Goal: Task Accomplishment & Management: Manage account settings

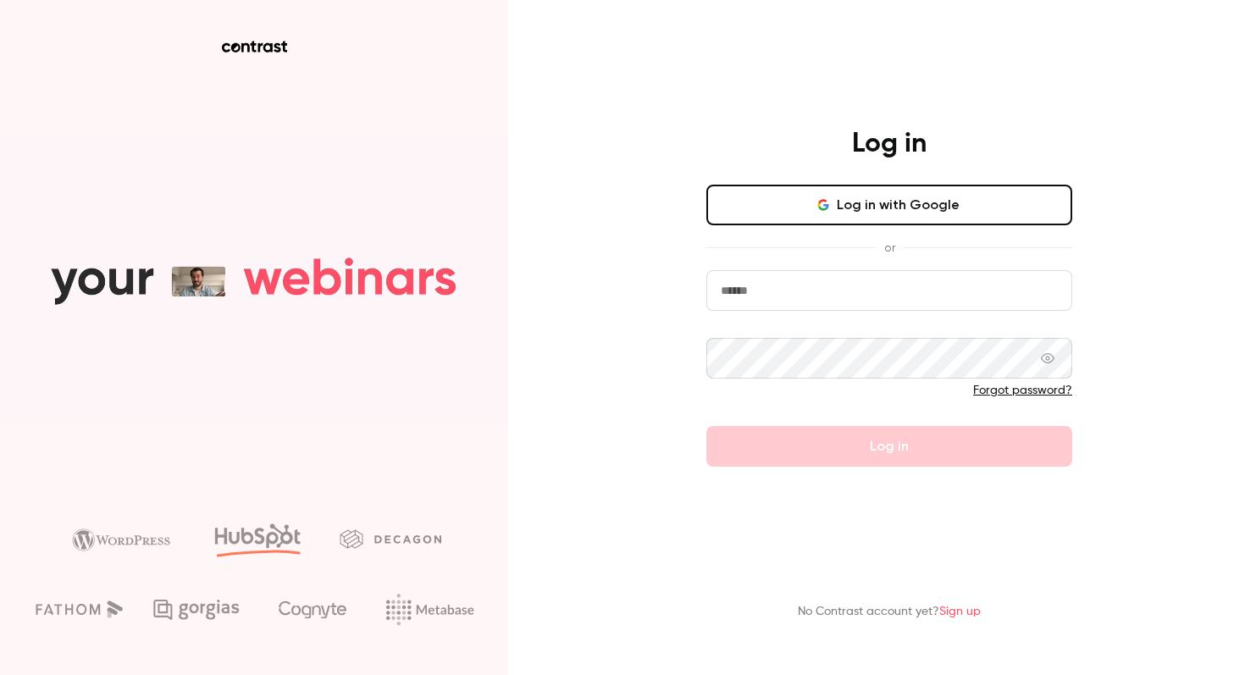
click at [898, 186] on button "Log in with Google" at bounding box center [889, 205] width 366 height 41
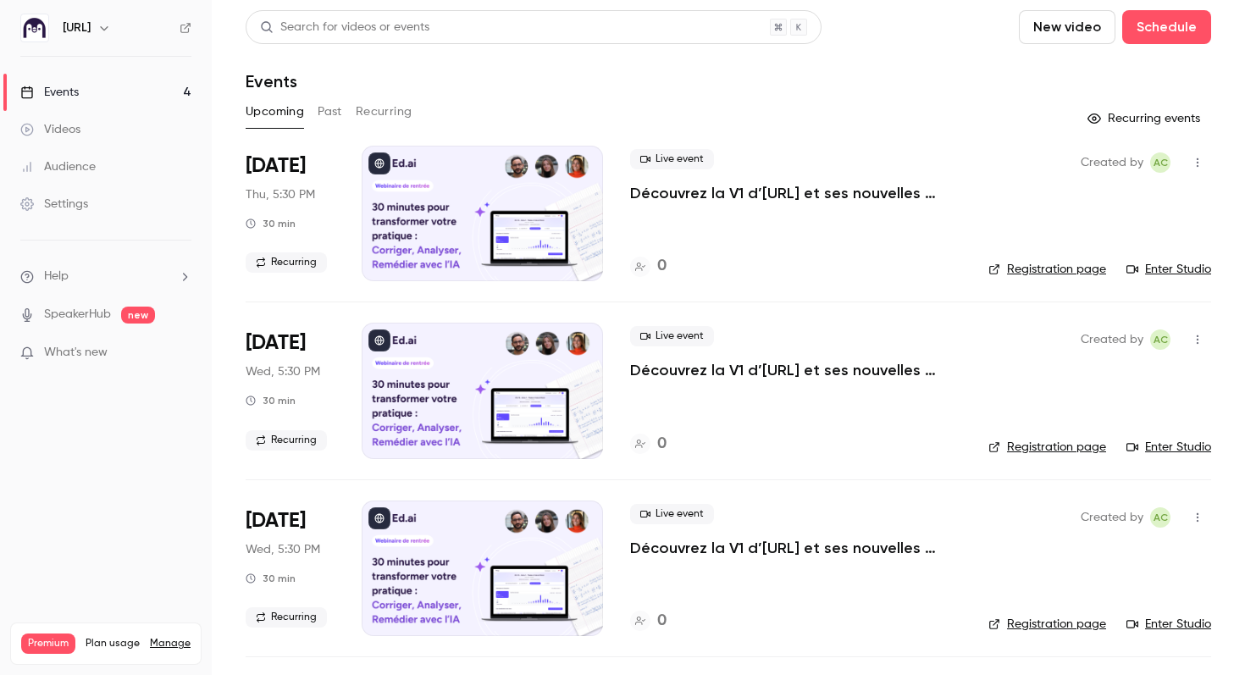
click at [715, 188] on p "Découvrez la V1 d’[URL] et ses nouvelles fonctionnalités !" at bounding box center [795, 193] width 331 height 20
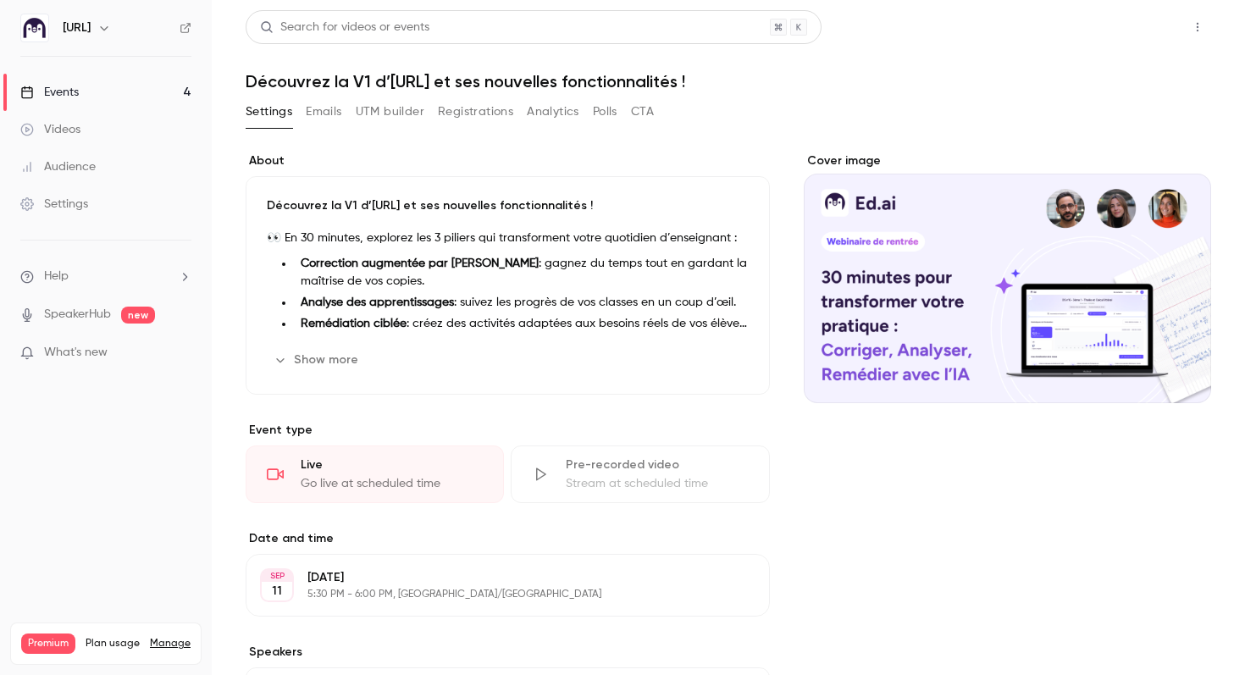
click at [1132, 25] on button "Share" at bounding box center [1137, 27] width 67 height 34
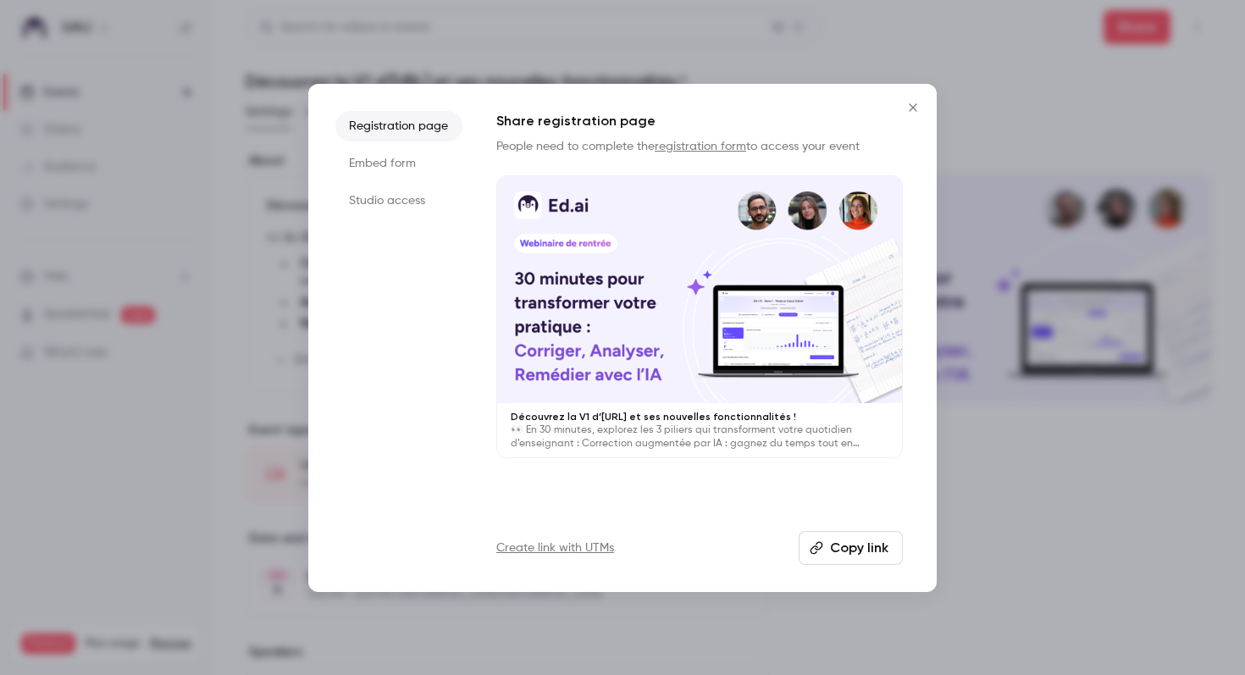
click at [393, 194] on li "Studio access" at bounding box center [398, 201] width 127 height 30
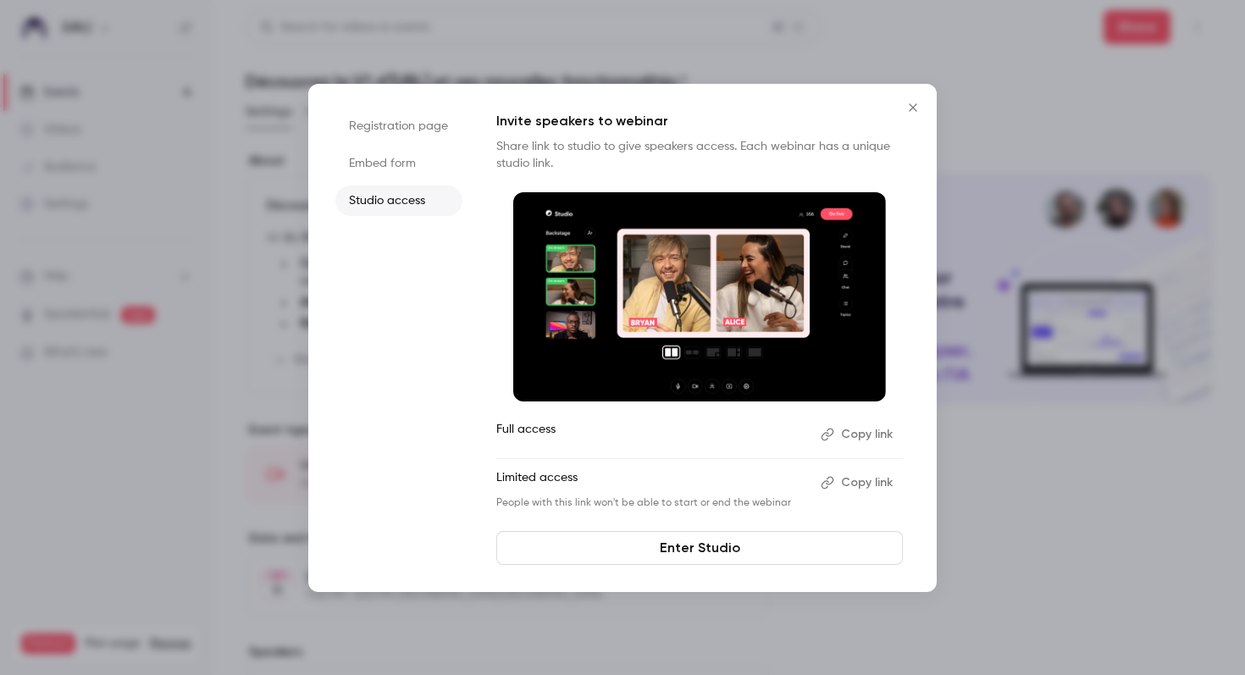
click at [382, 119] on li "Registration page" at bounding box center [398, 126] width 127 height 30
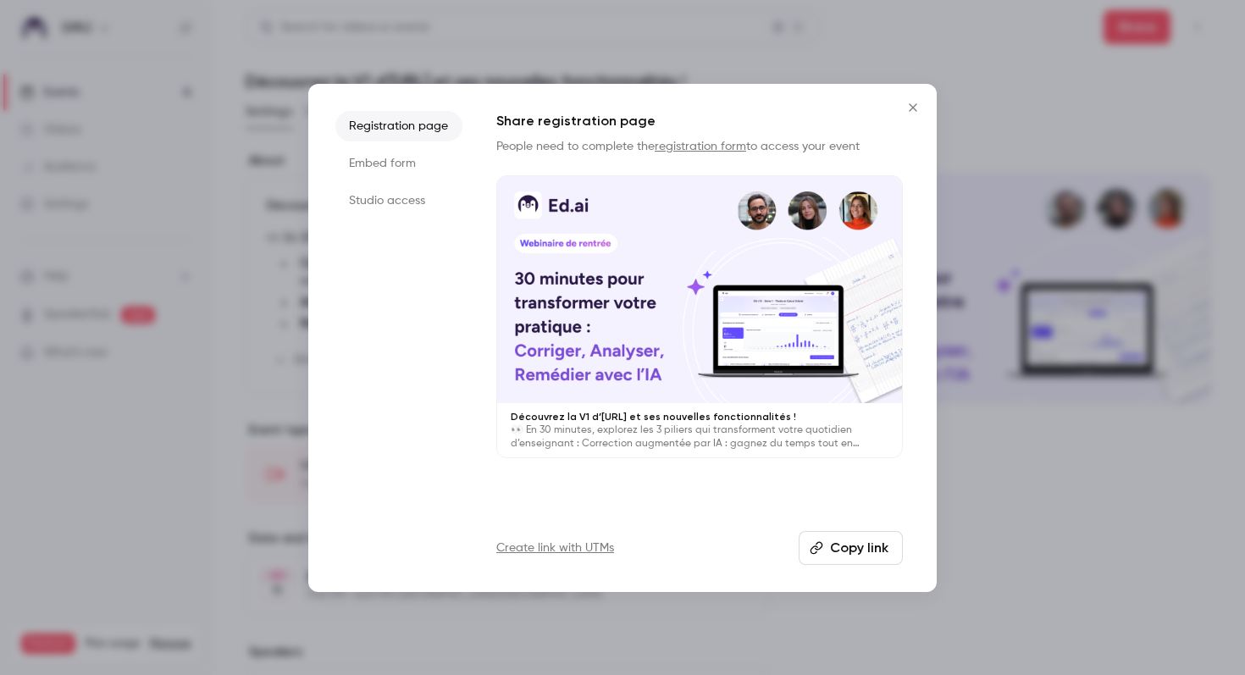
click at [603, 543] on link "Create link with UTMs" at bounding box center [555, 548] width 118 height 17
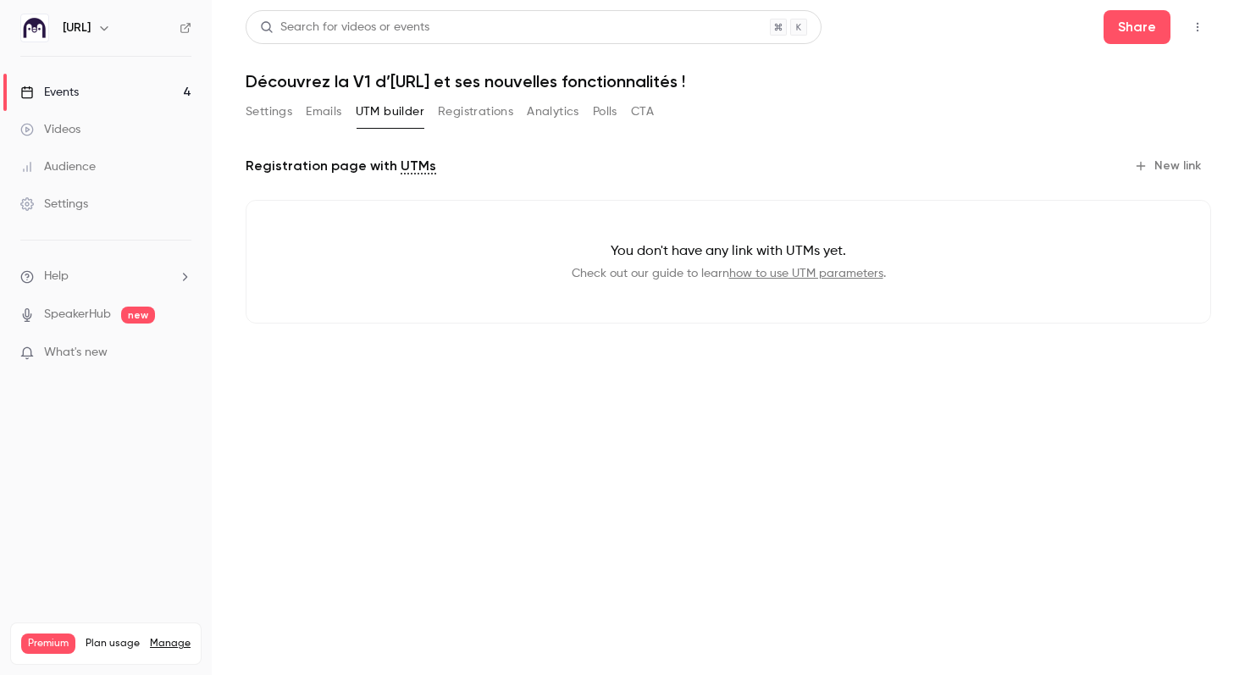
click at [763, 274] on link "how to use UTM parameters" at bounding box center [806, 274] width 154 height 12
click at [467, 108] on button "Registrations" at bounding box center [475, 111] width 75 height 27
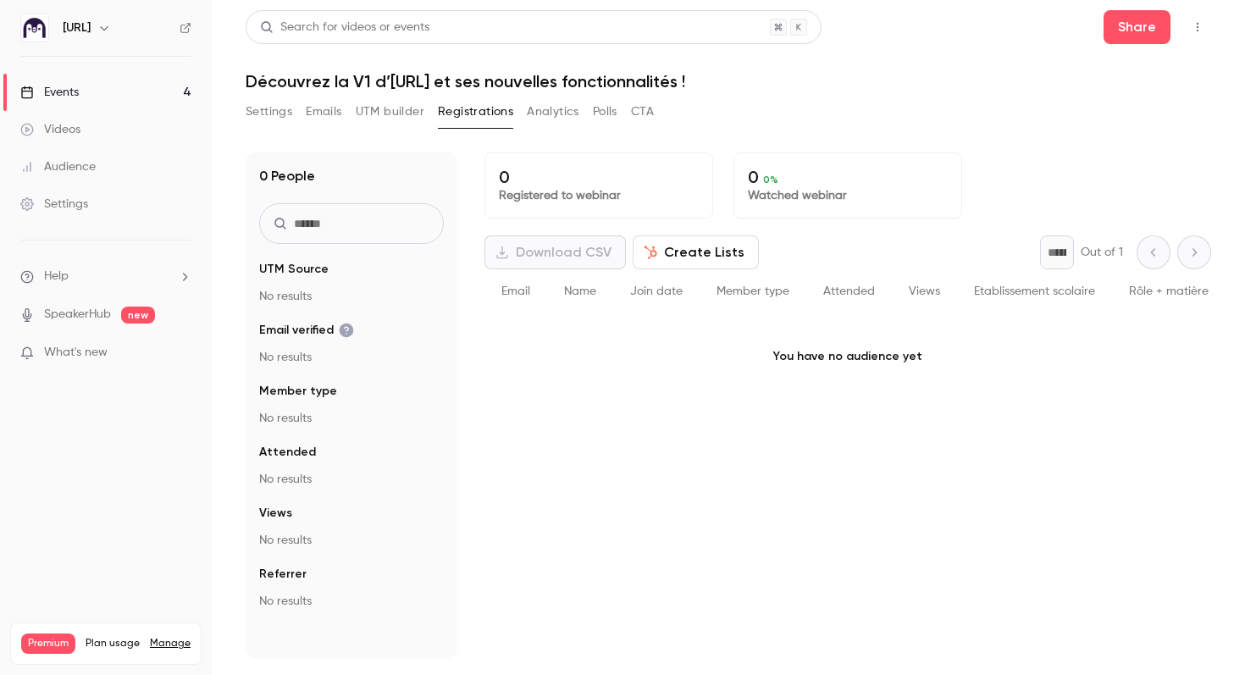
click at [560, 111] on button "Analytics" at bounding box center [553, 111] width 53 height 27
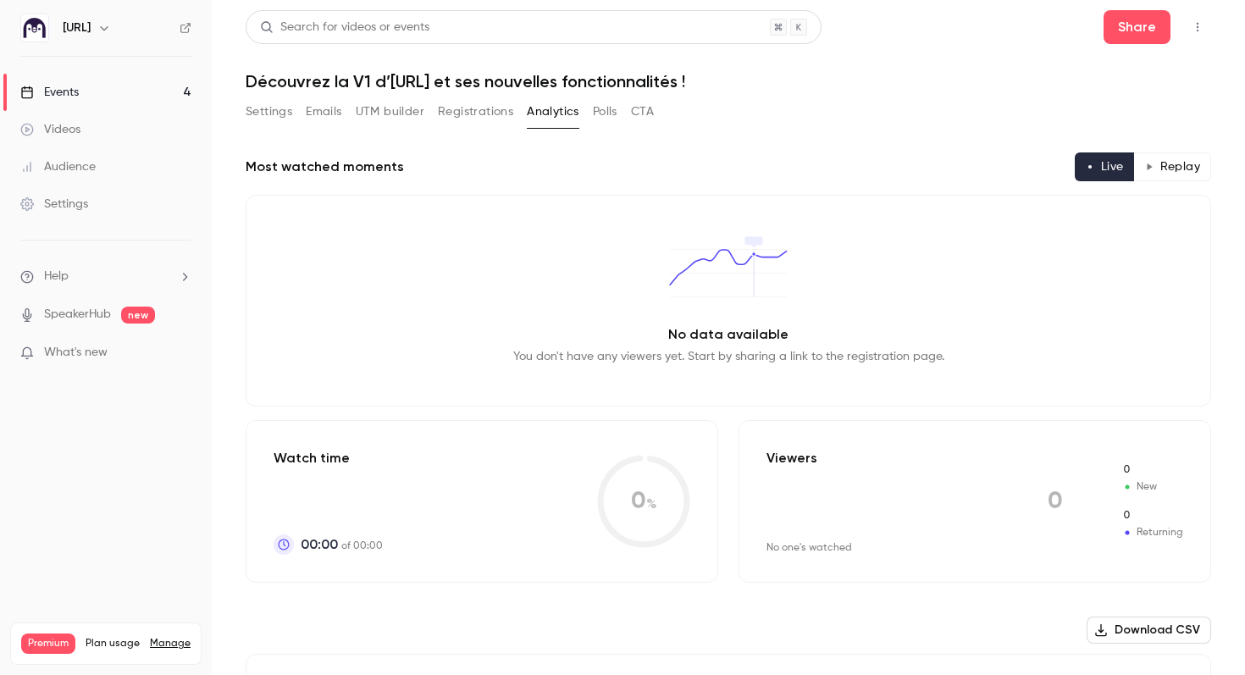
click at [608, 111] on button "Polls" at bounding box center [605, 111] width 25 height 27
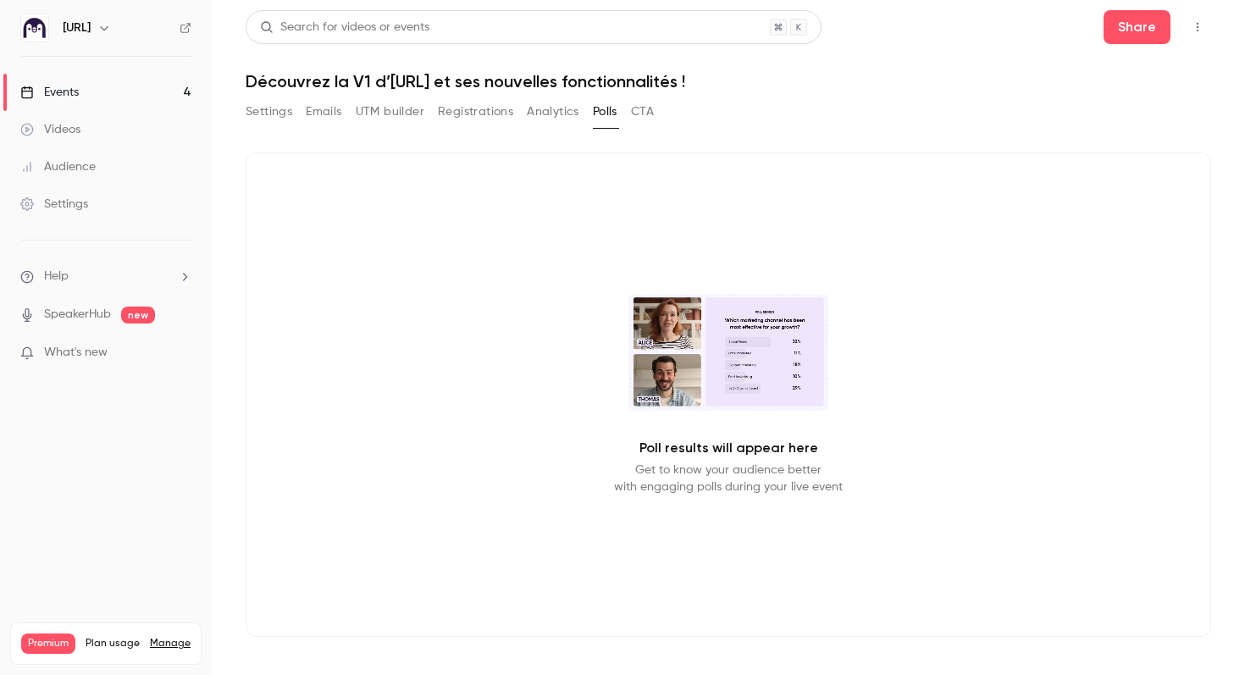
click at [640, 110] on button "CTA" at bounding box center [642, 111] width 23 height 27
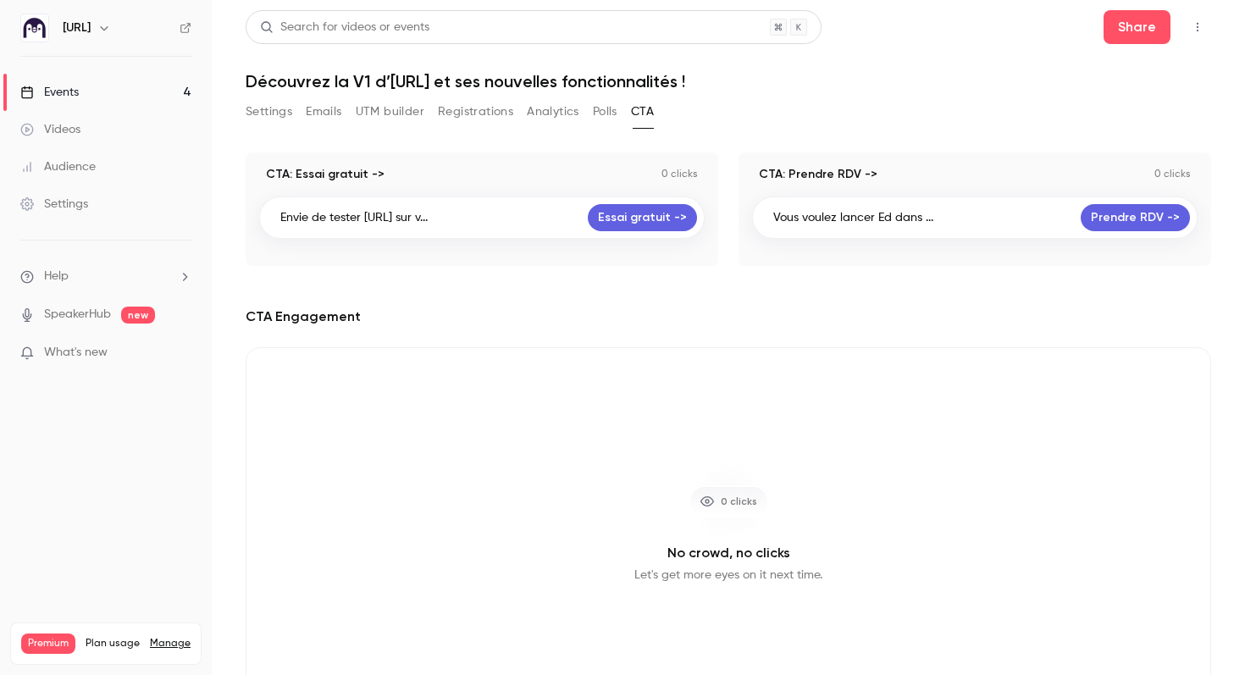
click at [315, 108] on button "Emails" at bounding box center [324, 111] width 36 height 27
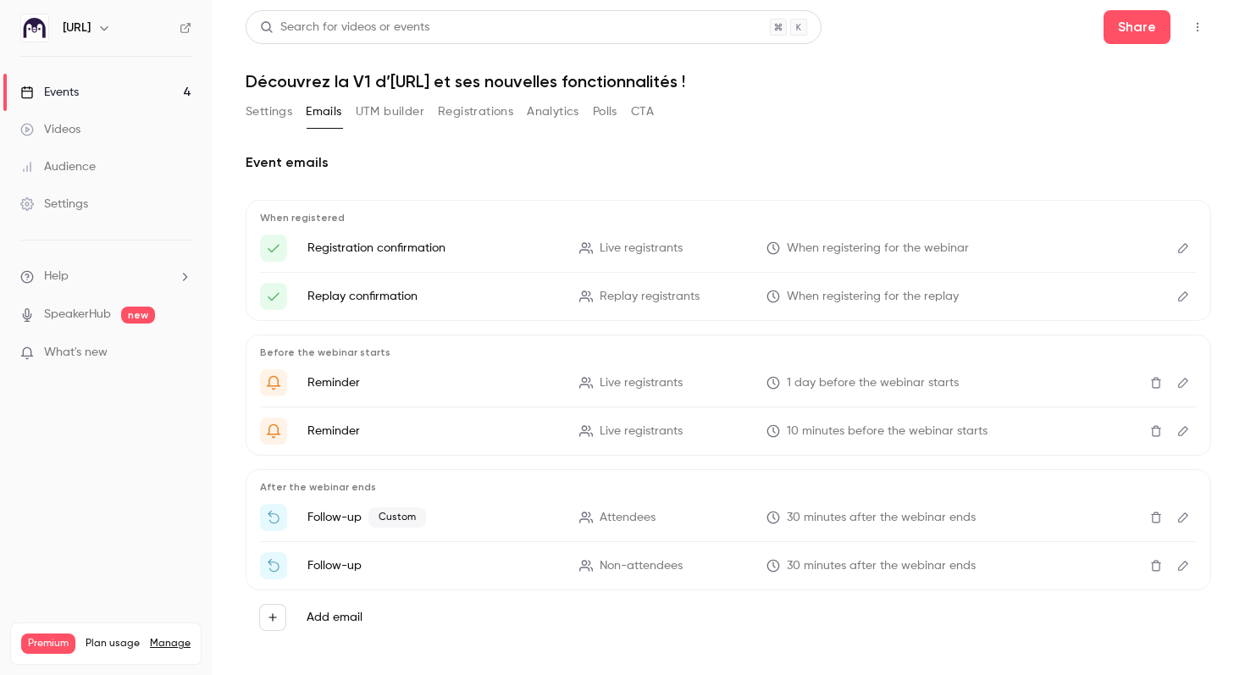
click at [274, 108] on button "Settings" at bounding box center [269, 111] width 47 height 27
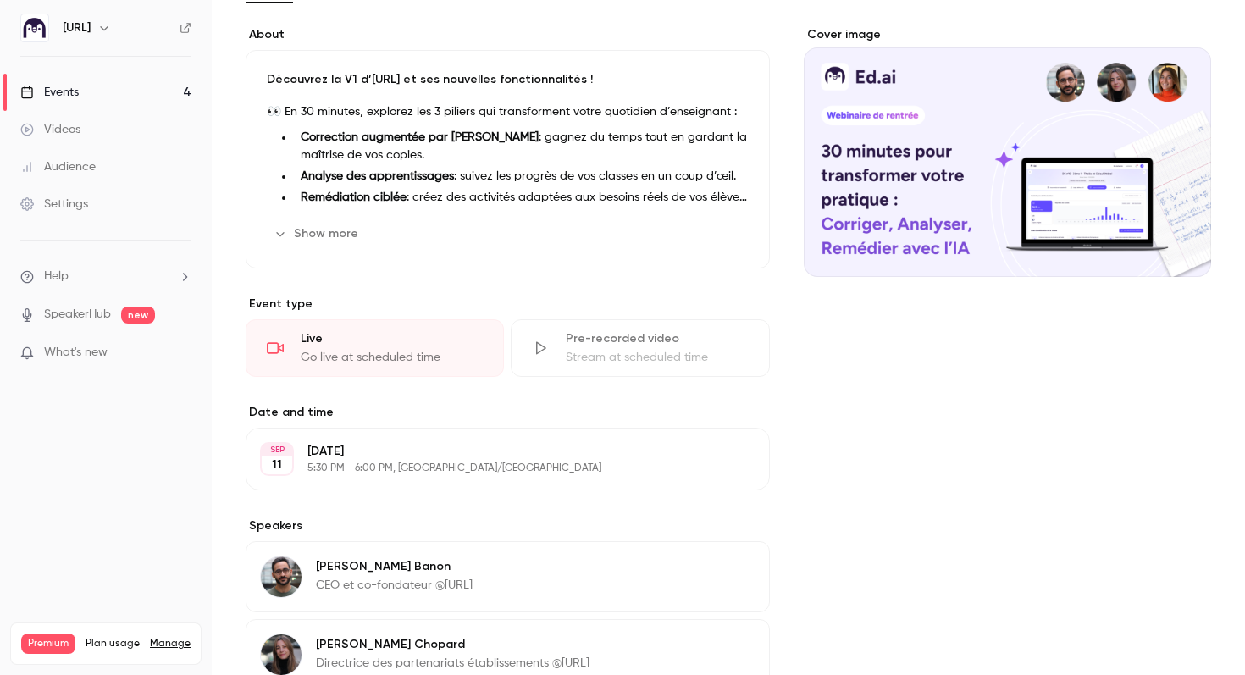
scroll to position [161, 0]
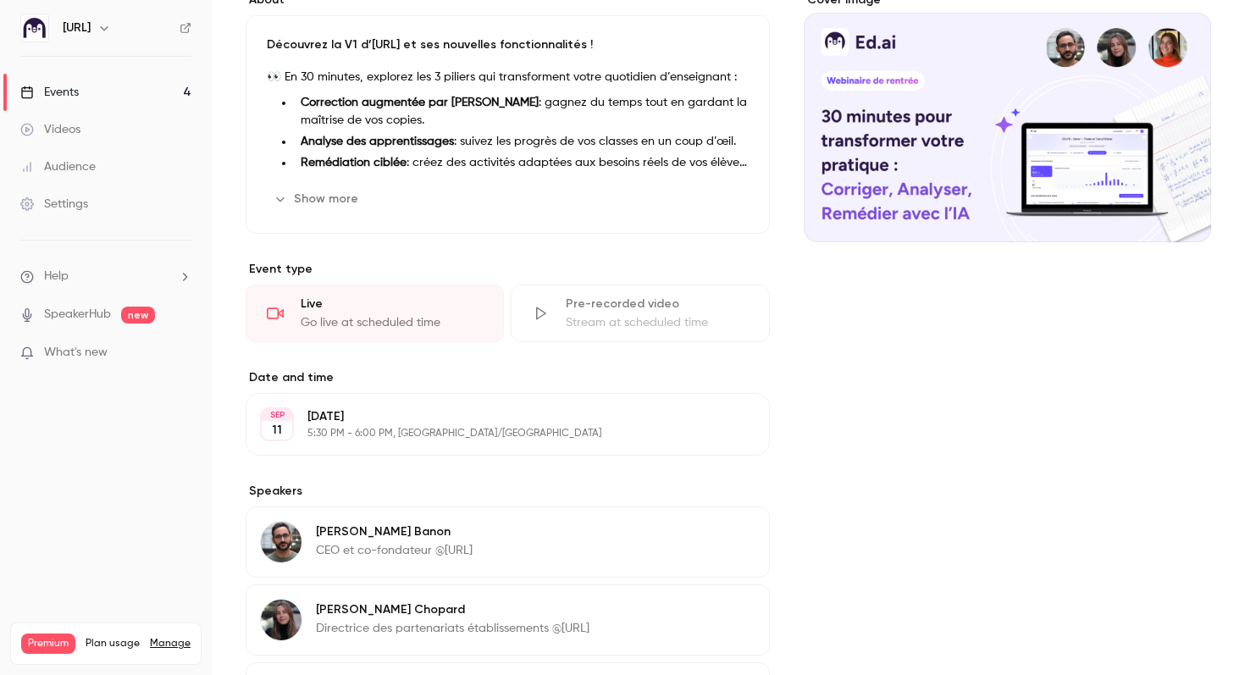
click at [357, 419] on p "[DATE]" at bounding box center [493, 416] width 373 height 17
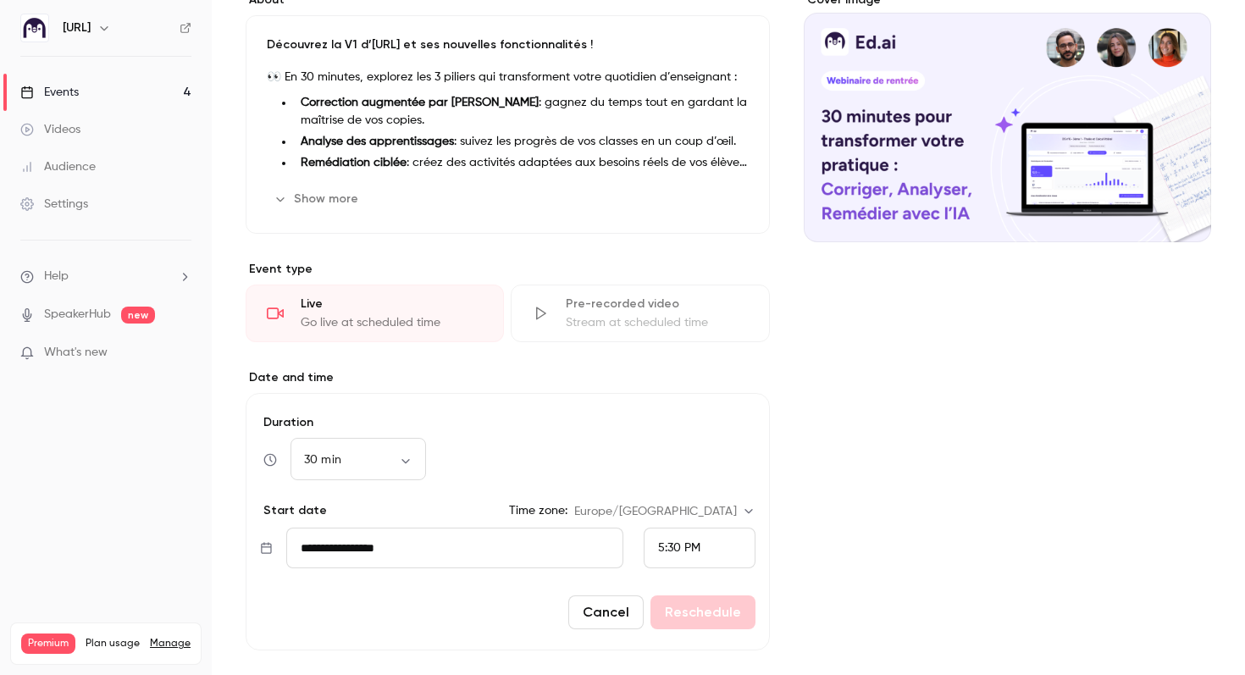
scroll to position [208, 0]
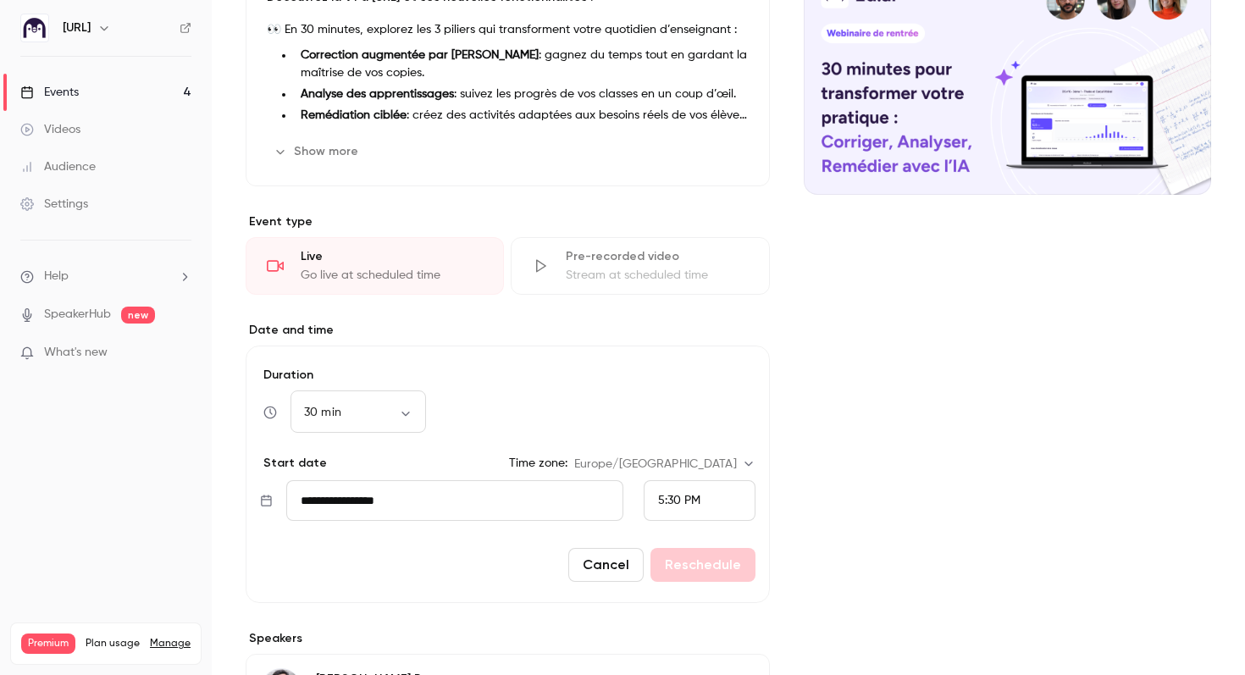
click at [608, 568] on button "Cancel" at bounding box center [605, 565] width 75 height 34
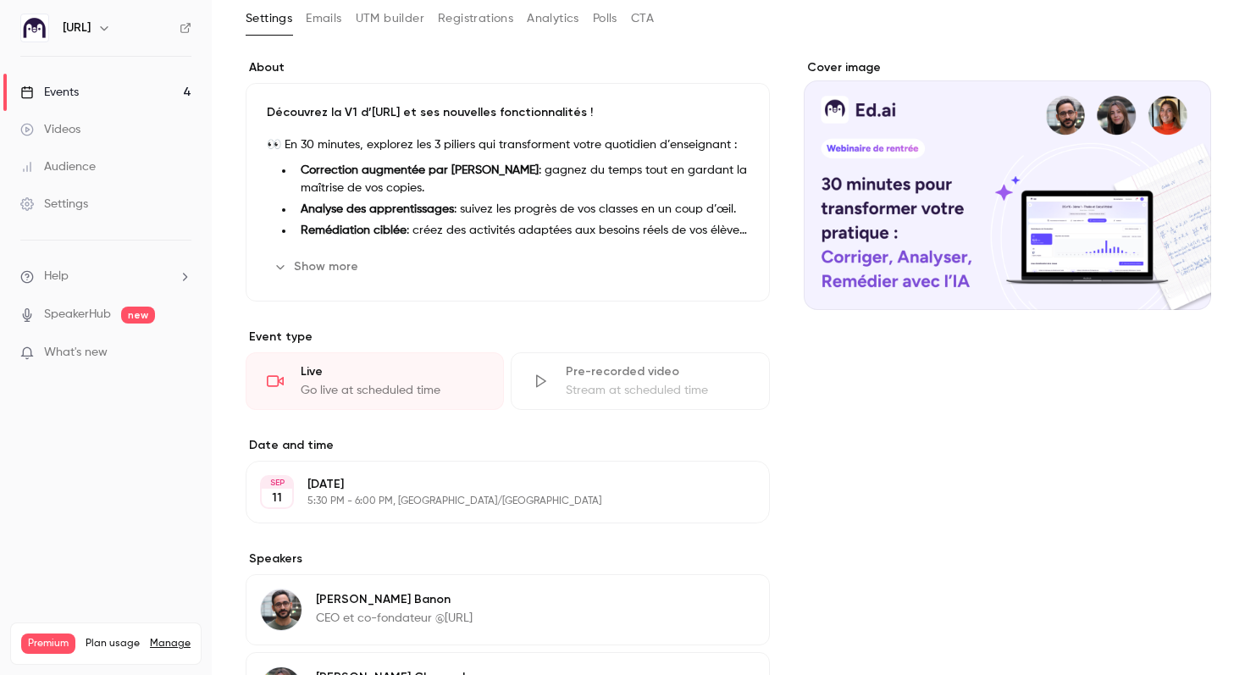
scroll to position [0, 0]
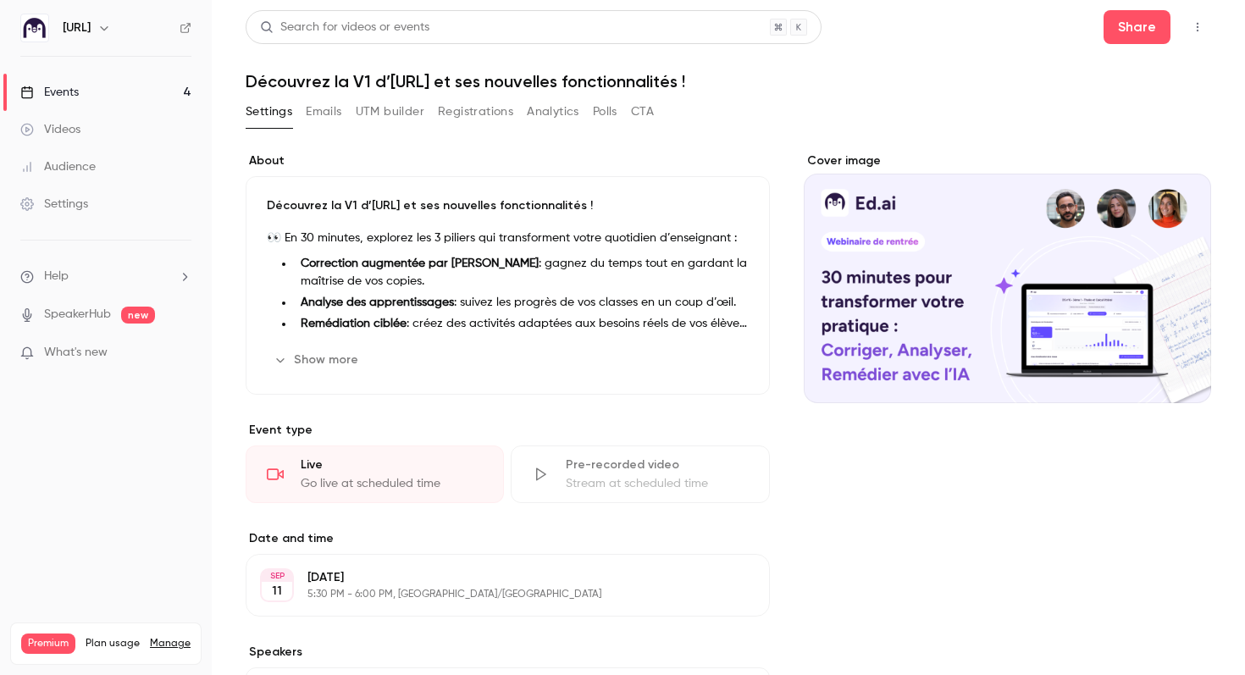
click at [1193, 29] on icon "button" at bounding box center [1198, 27] width 14 height 12
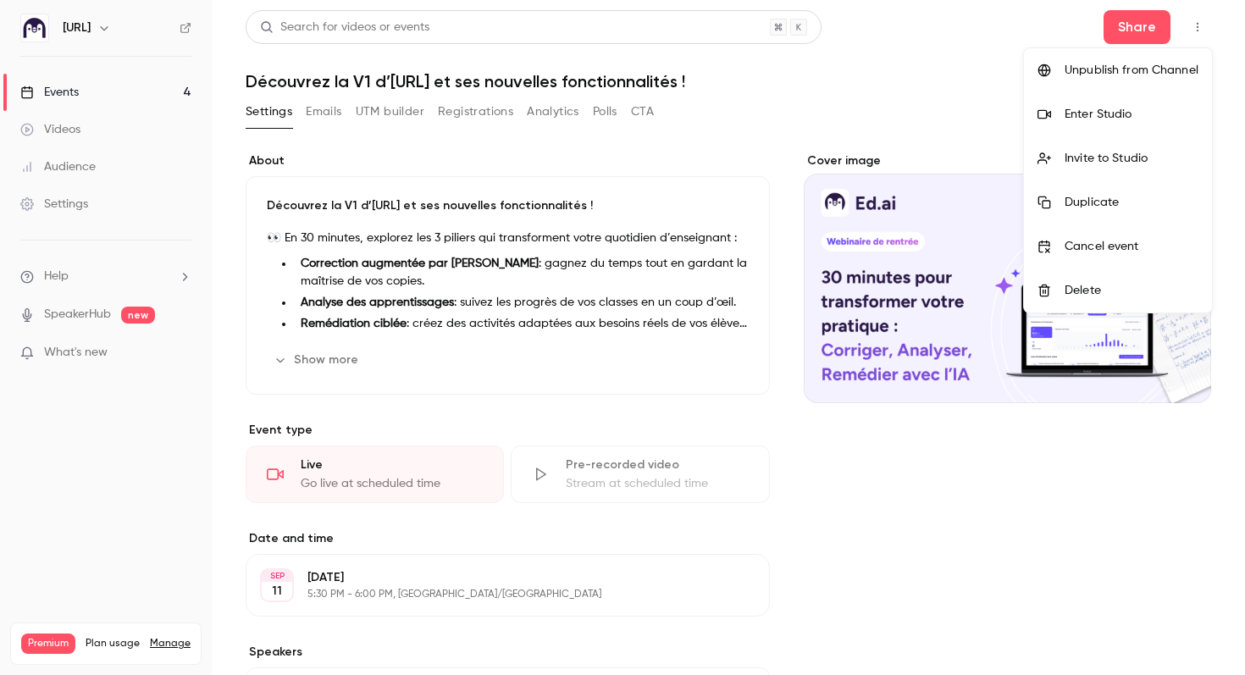
click at [69, 205] on div at bounding box center [622, 337] width 1245 height 675
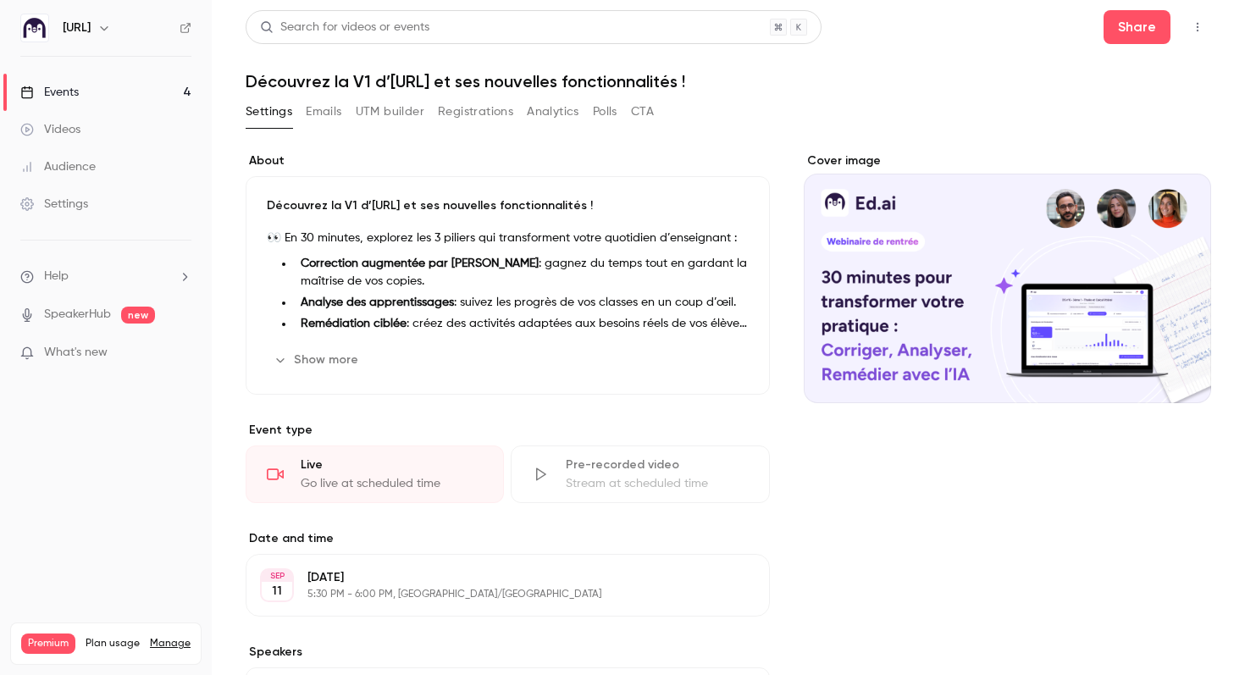
click at [49, 208] on div "Settings" at bounding box center [54, 204] width 68 height 17
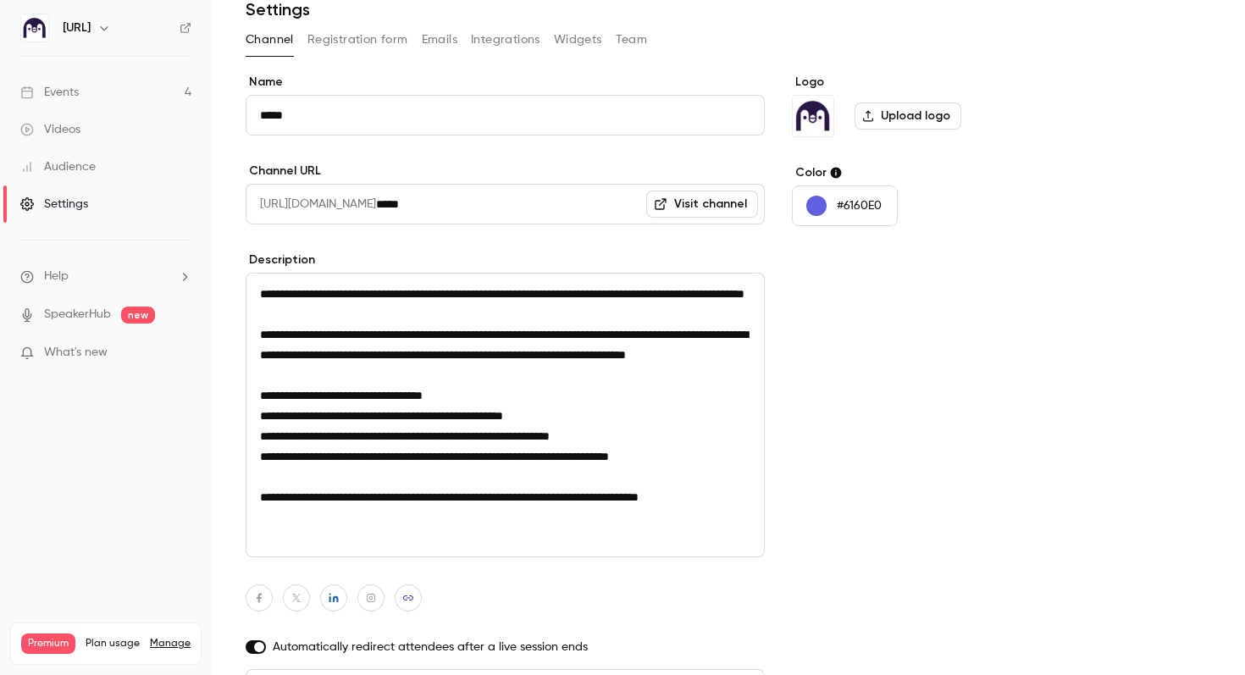
scroll to position [33, 0]
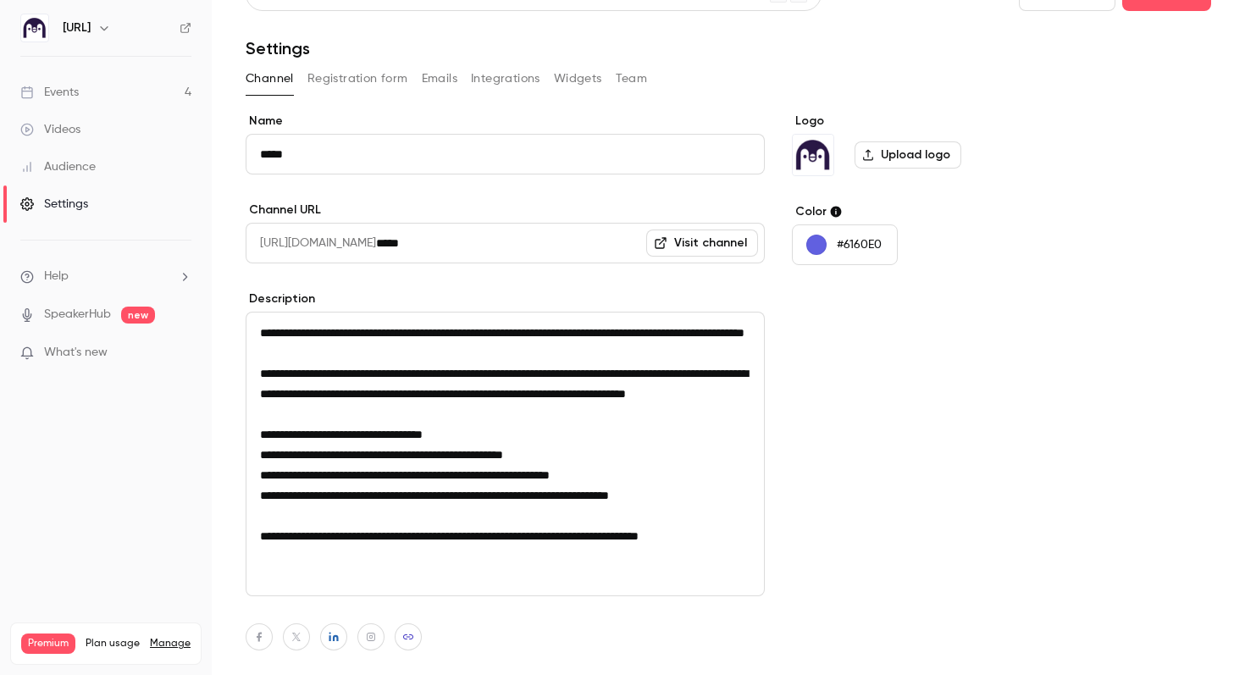
click at [696, 237] on link "Visit channel" at bounding box center [702, 243] width 112 height 27
click at [498, 76] on button "Integrations" at bounding box center [505, 78] width 69 height 27
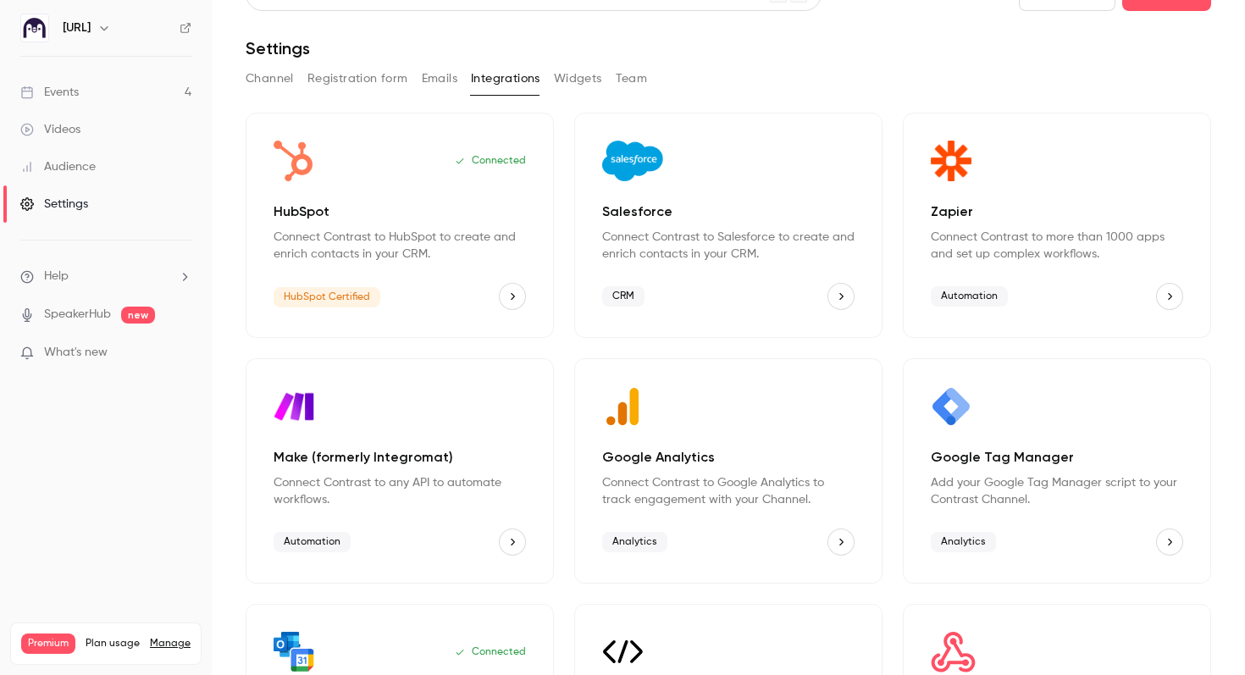
click at [575, 75] on button "Widgets" at bounding box center [578, 78] width 48 height 27
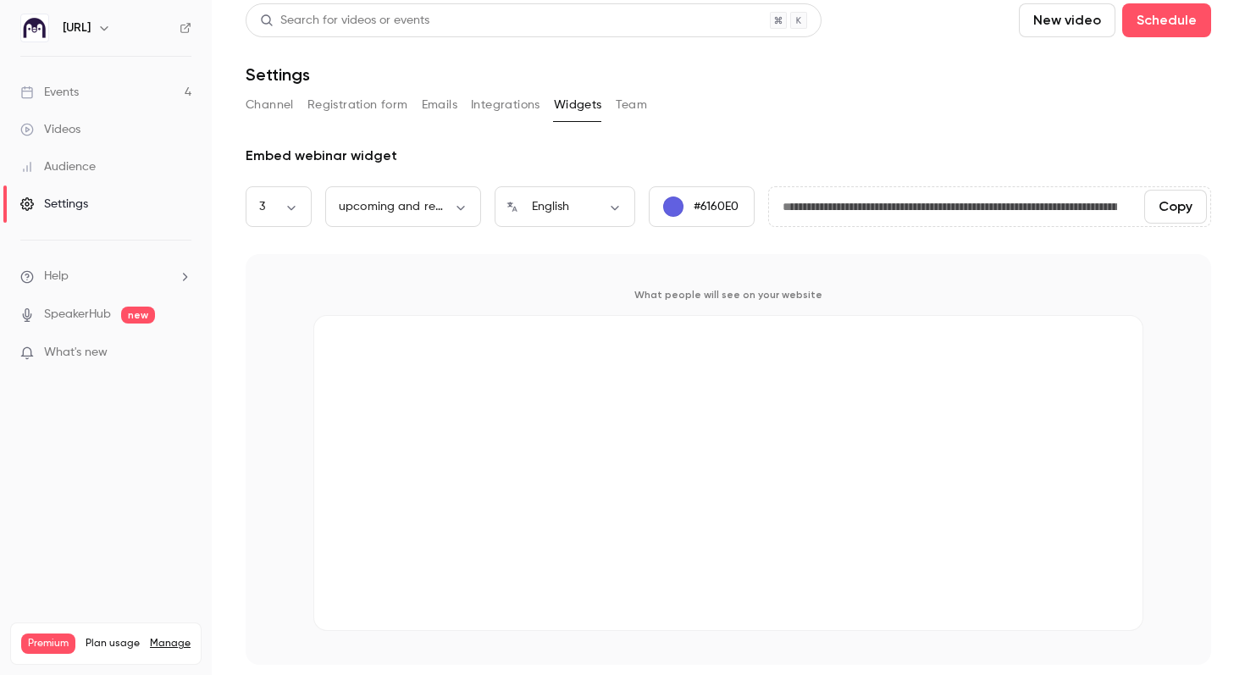
scroll to position [7, 0]
click at [59, 93] on div "Events" at bounding box center [49, 92] width 58 height 17
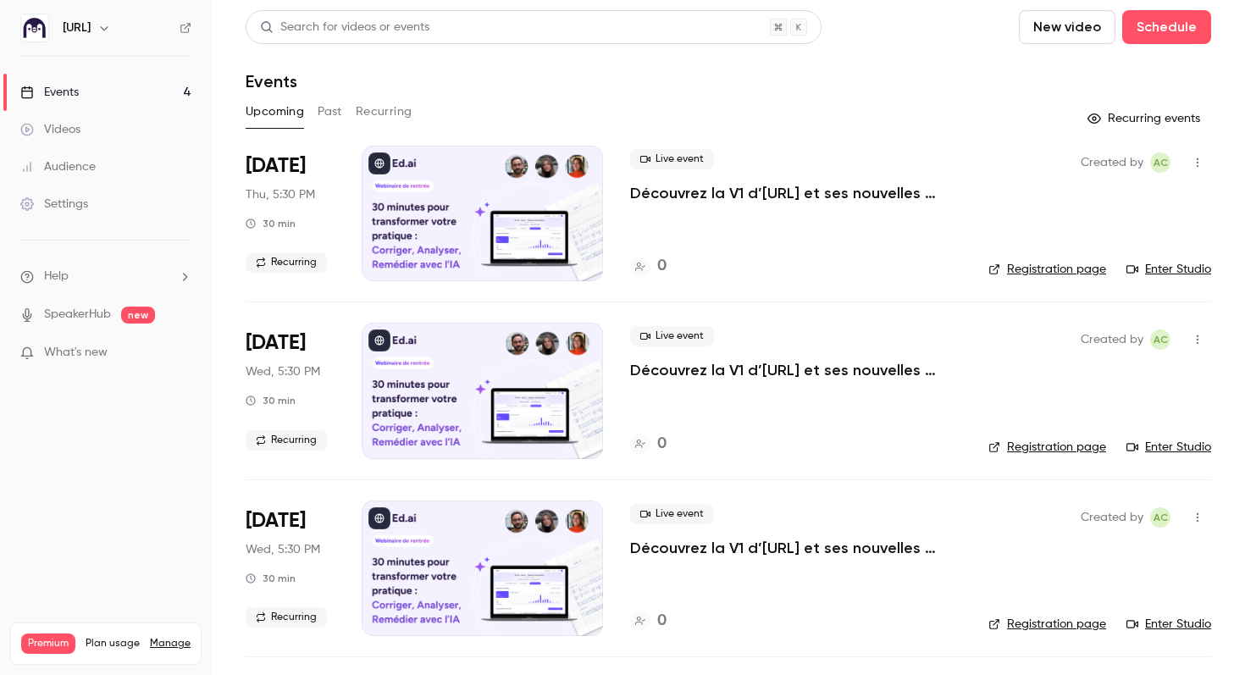
click at [374, 97] on div "Search for videos or events New video Schedule Events Upcoming Past Recurring R…" at bounding box center [729, 421] width 966 height 823
click at [382, 107] on button "Recurring" at bounding box center [384, 111] width 57 height 27
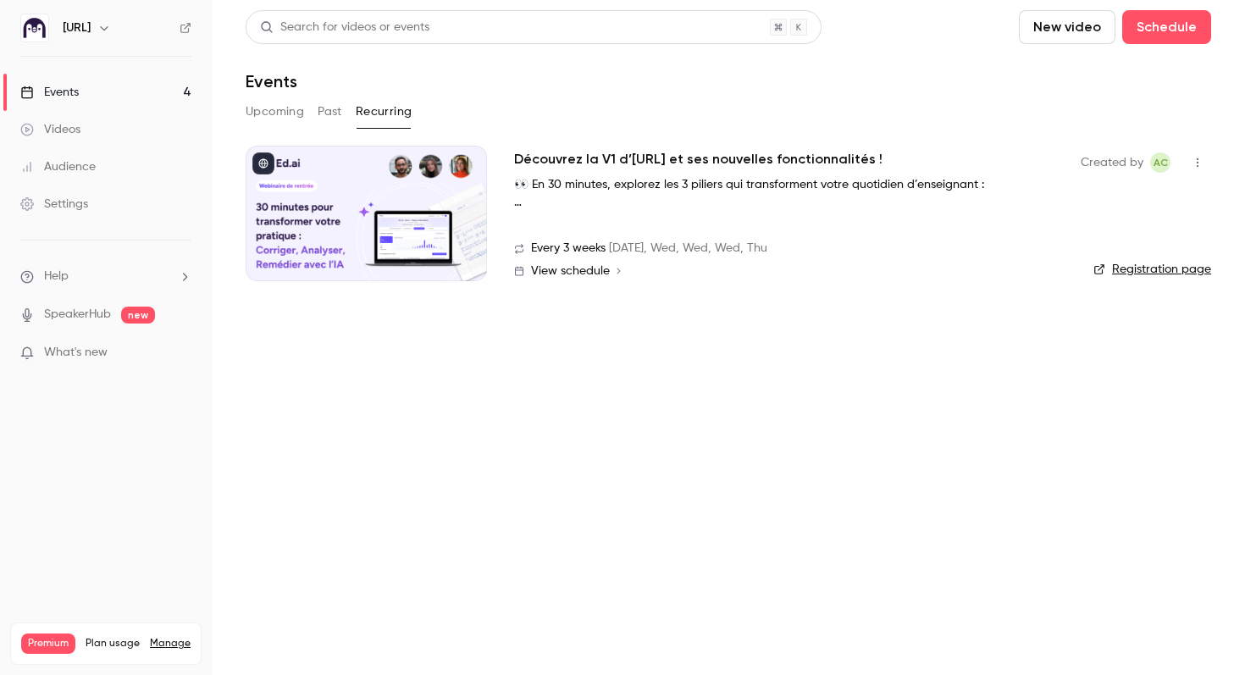
click at [1133, 259] on div "Created by AC Registration page" at bounding box center [1146, 214] width 130 height 136
click at [1144, 273] on link "Registration page" at bounding box center [1153, 269] width 118 height 17
click at [1193, 163] on icon "button" at bounding box center [1198, 163] width 14 height 12
click at [1057, 203] on div at bounding box center [1054, 206] width 27 height 14
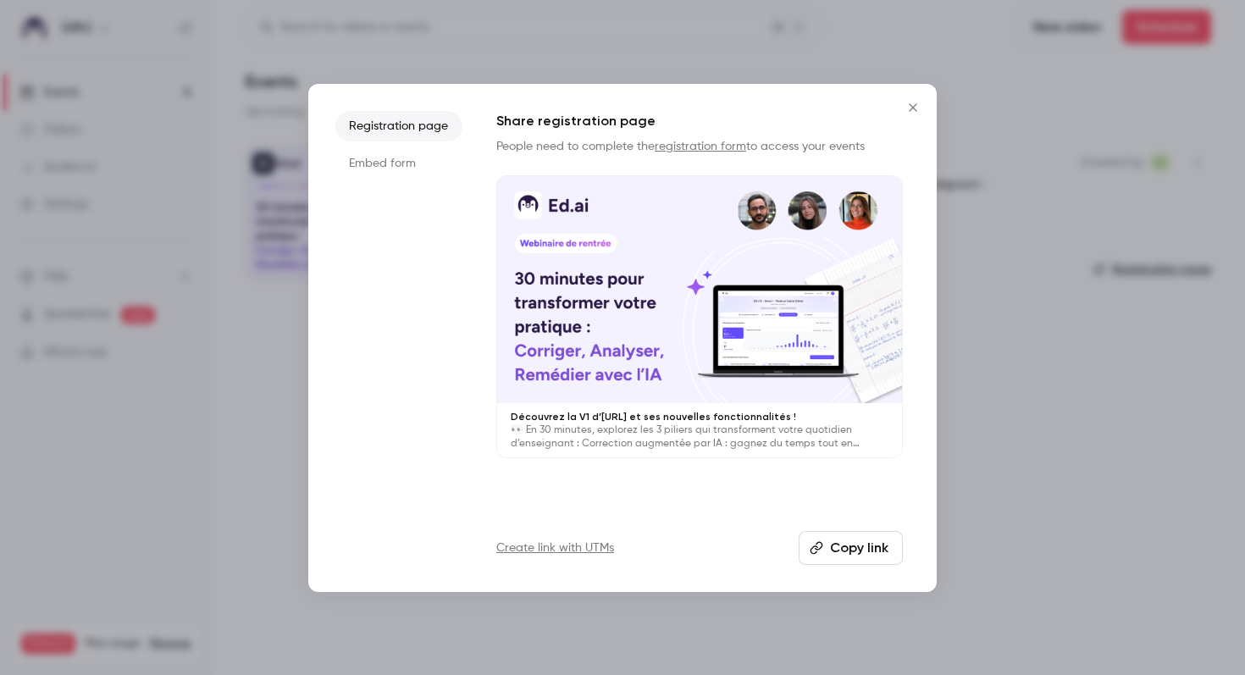
click at [392, 163] on li "Embed form" at bounding box center [398, 163] width 127 height 30
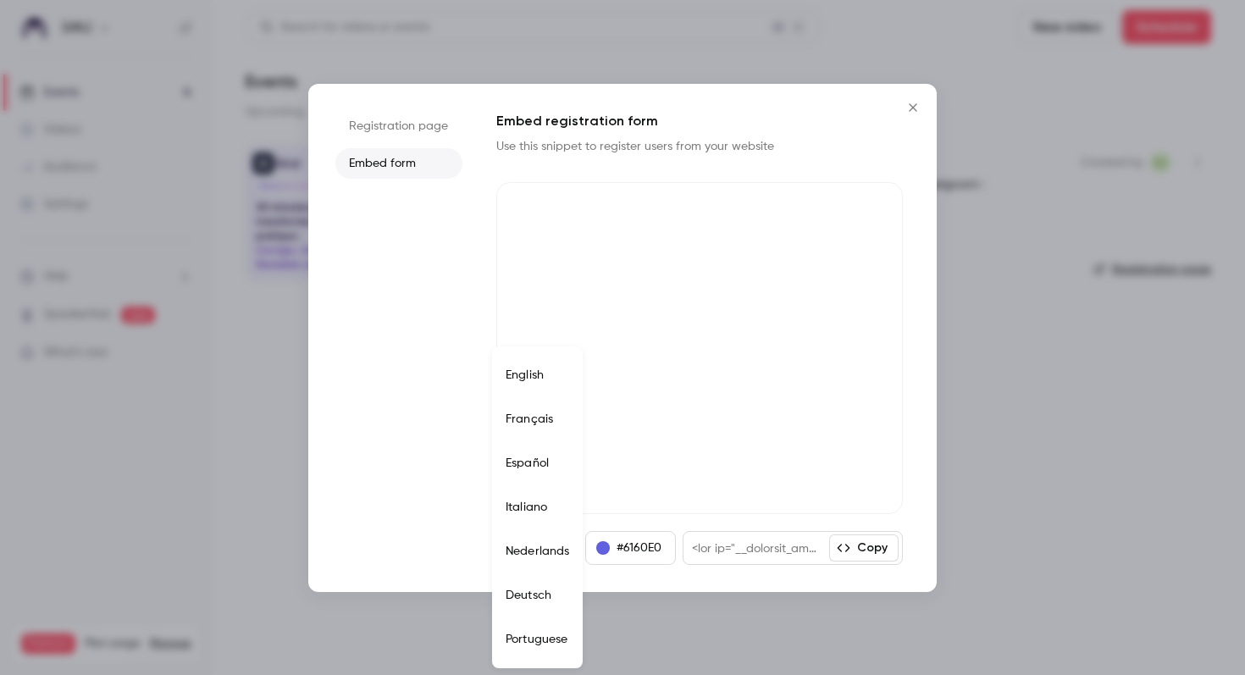
click at [544, 554] on body "[URL] Events 4 Videos Audience Settings Help SpeakerHub new What's new Premium …" at bounding box center [622, 337] width 1245 height 675
click at [556, 411] on li "Français" at bounding box center [537, 419] width 91 height 44
type input "**"
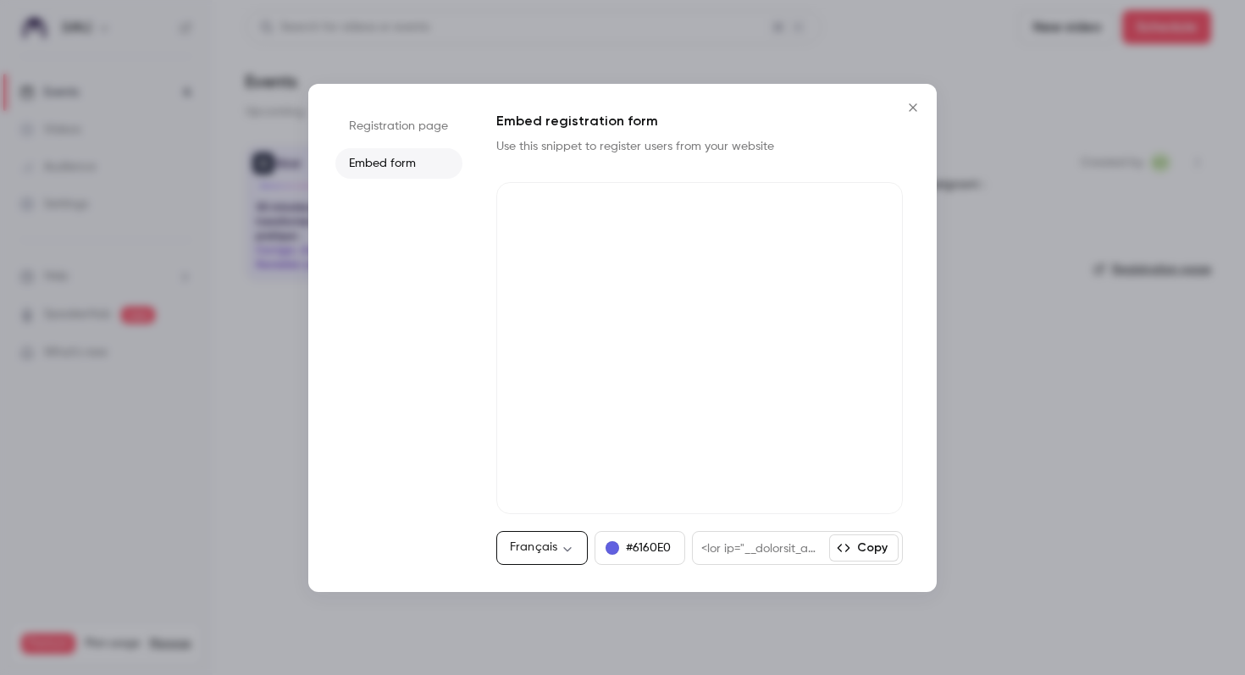
click at [867, 551] on button "Copy" at bounding box center [863, 547] width 69 height 27
click at [912, 108] on icon "Close" at bounding box center [913, 108] width 20 height 14
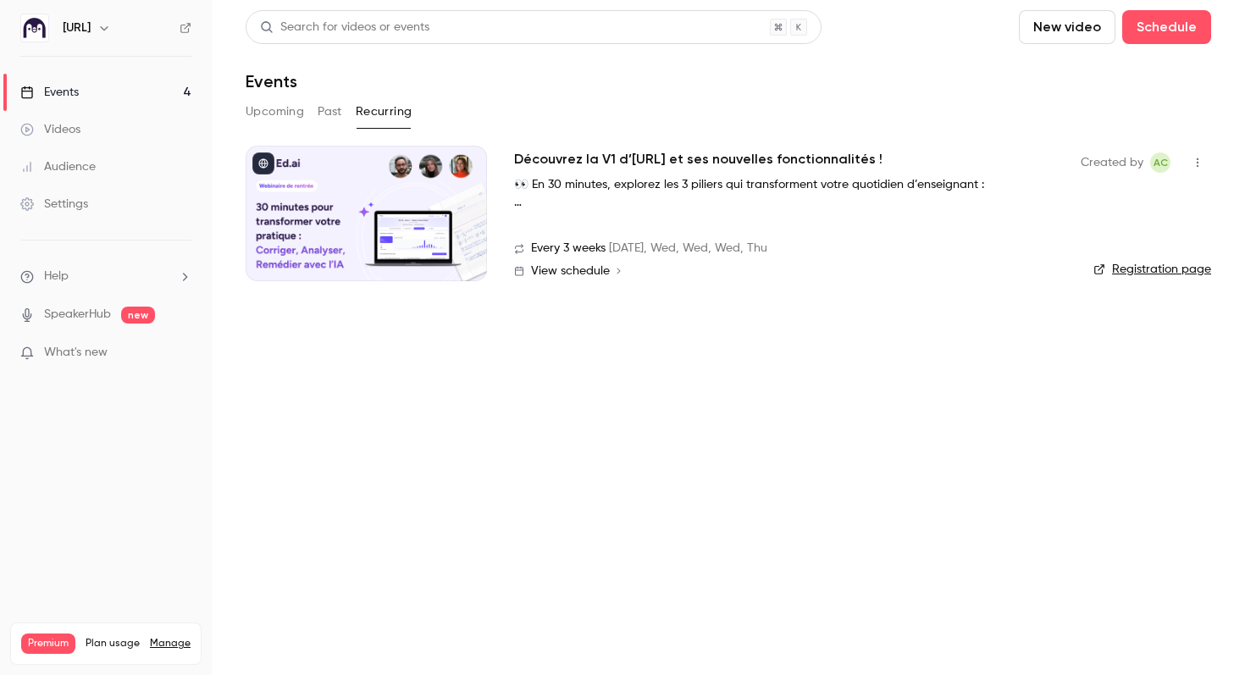
click at [562, 181] on p "👀 En 30 minutes, explorez les 3 piliers qui transforment votre quotidien d’ense…" at bounding box center [768, 185] width 508 height 18
click at [558, 163] on h2 "Découvrez la V1 d’[URL] et ses nouvelles fonctionnalités !" at bounding box center [698, 159] width 368 height 20
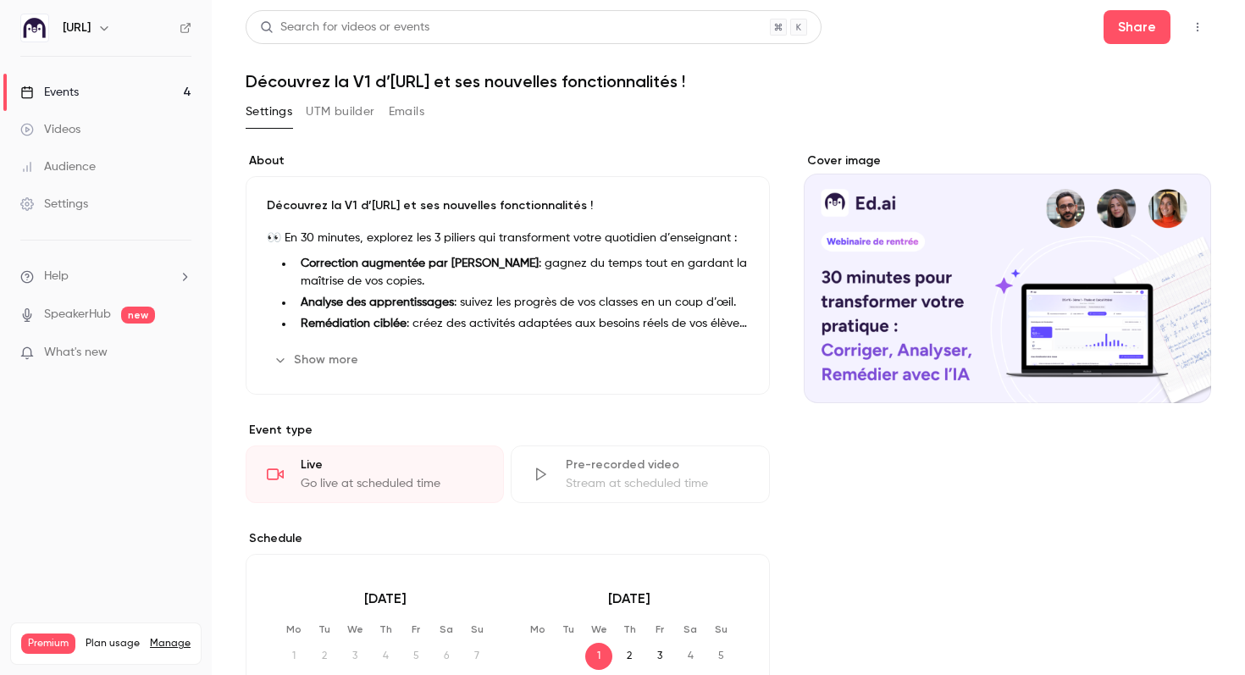
click at [299, 353] on button "Show more" at bounding box center [318, 359] width 102 height 27
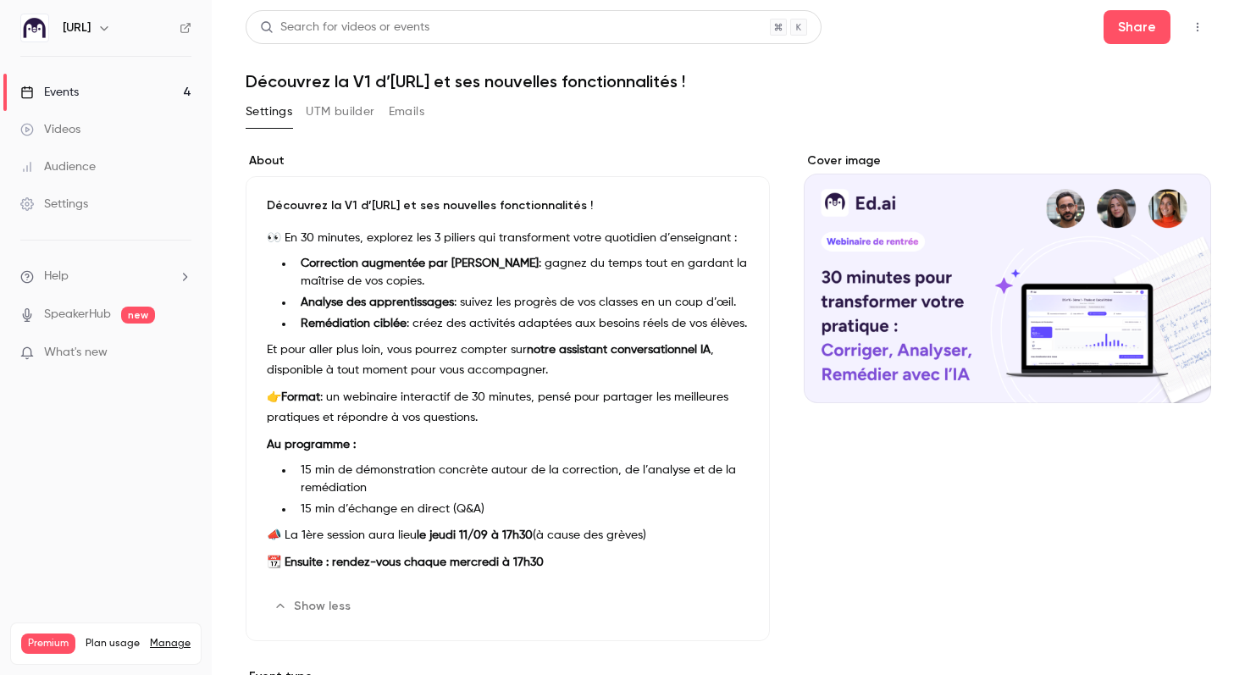
scroll to position [41, 0]
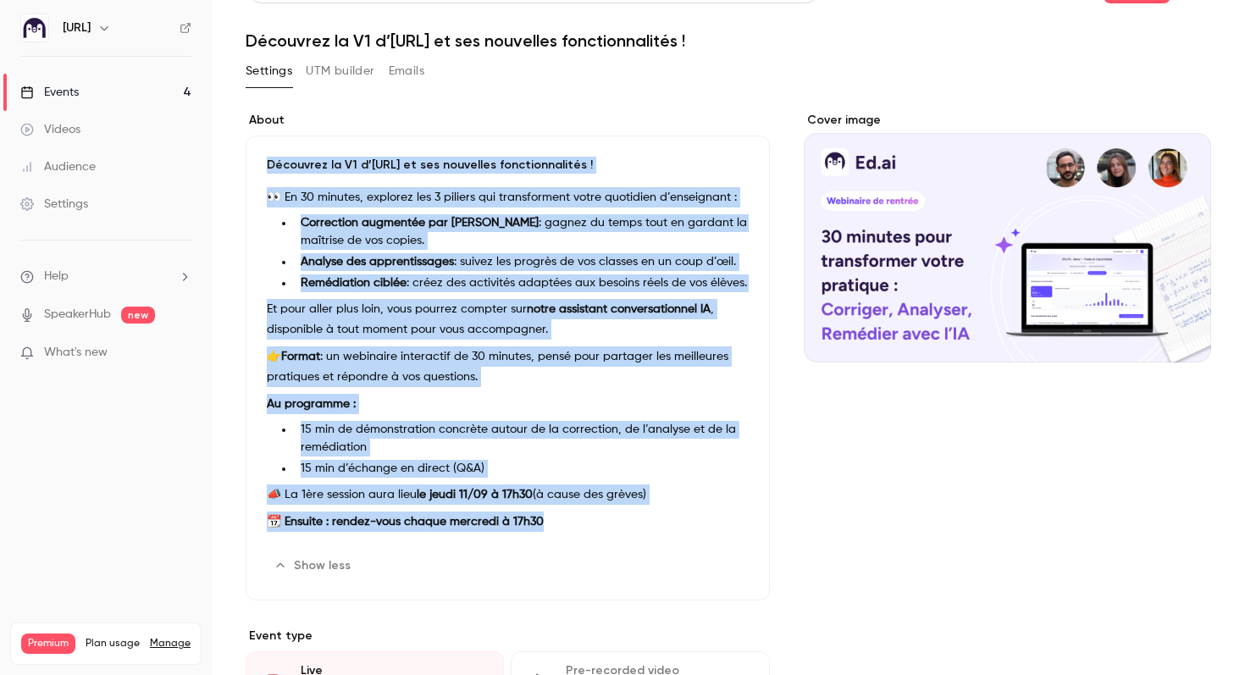
drag, startPoint x: 562, startPoint y: 534, endPoint x: 250, endPoint y: 163, distance: 484.6
click at [250, 163] on div "Découvrez la V1 d’[URL] et ses nouvelles fonctionnalités ! 👀 En 30 minutes, exp…" at bounding box center [508, 368] width 524 height 465
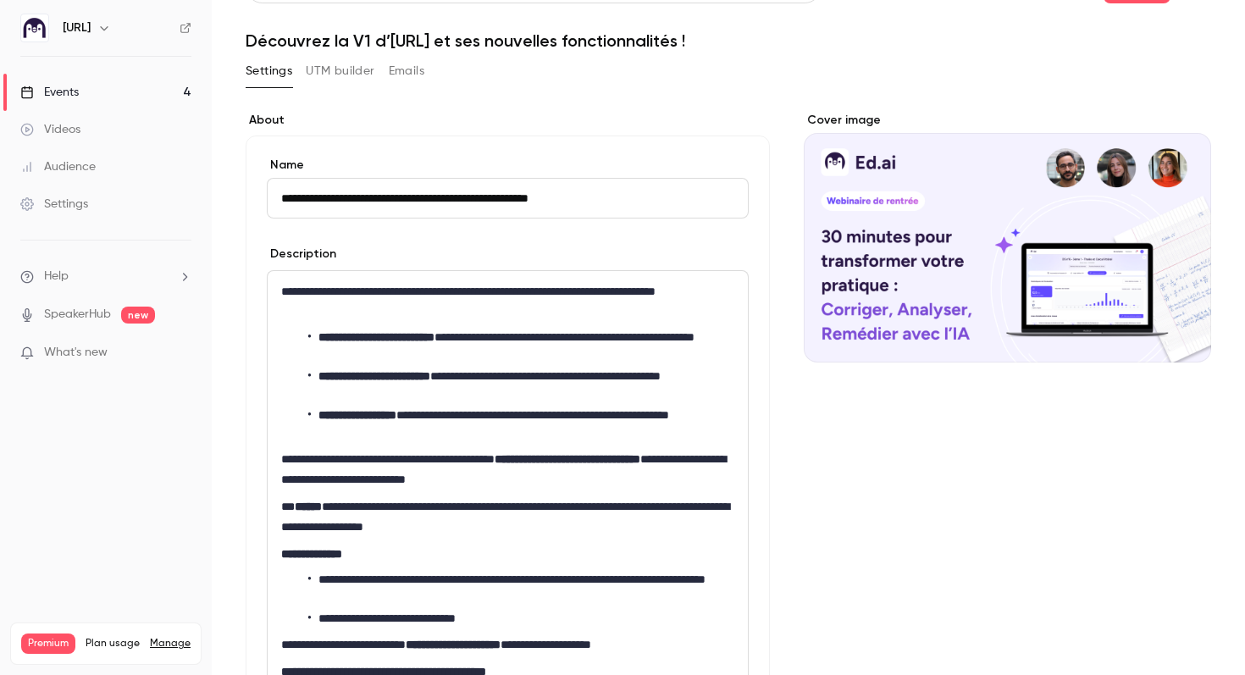
click at [359, 347] on li "**********" at bounding box center [521, 347] width 426 height 36
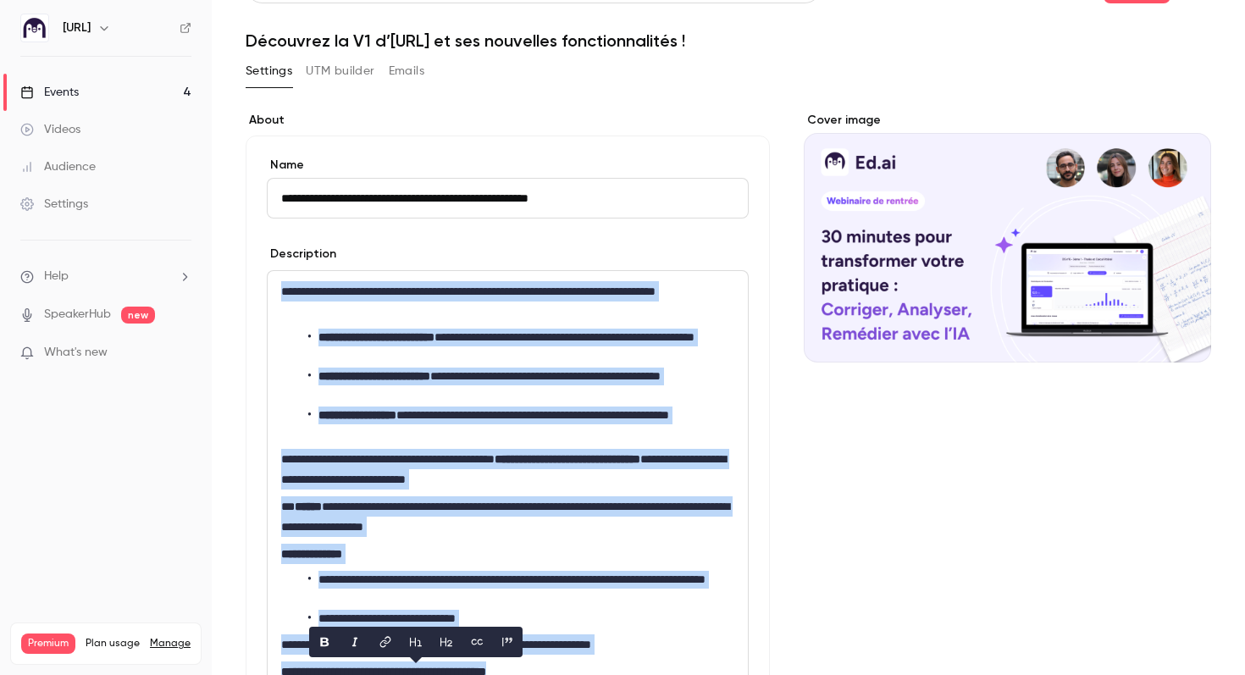
copy div "**********"
